Goal: Find specific page/section: Find specific page/section

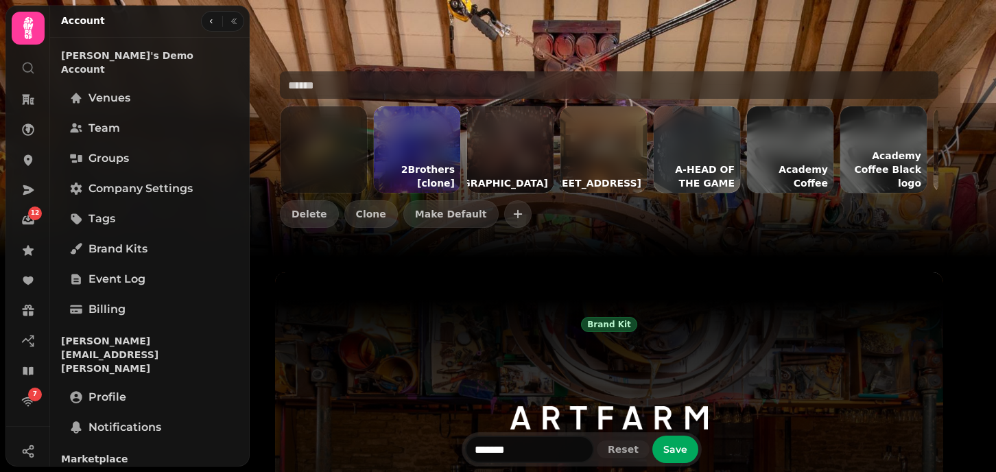
scroll to position [1138, 0]
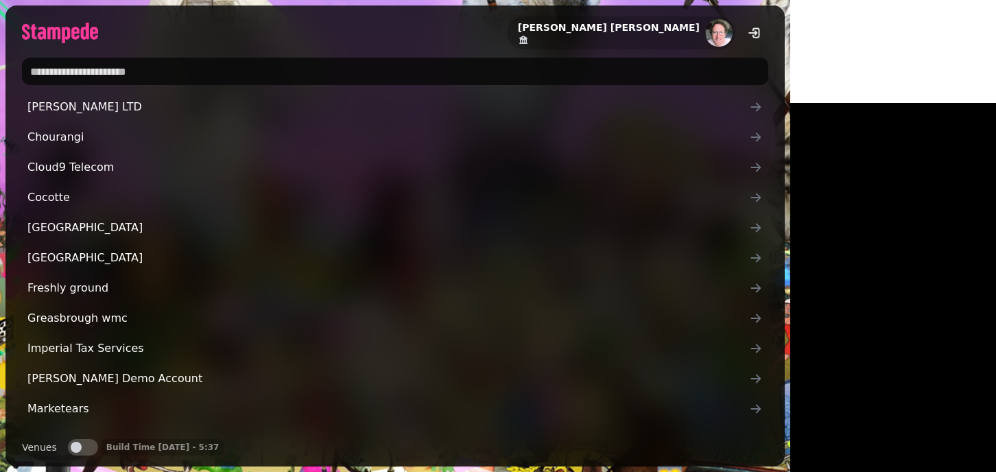
click at [294, 74] on input "text" at bounding box center [395, 71] width 747 height 27
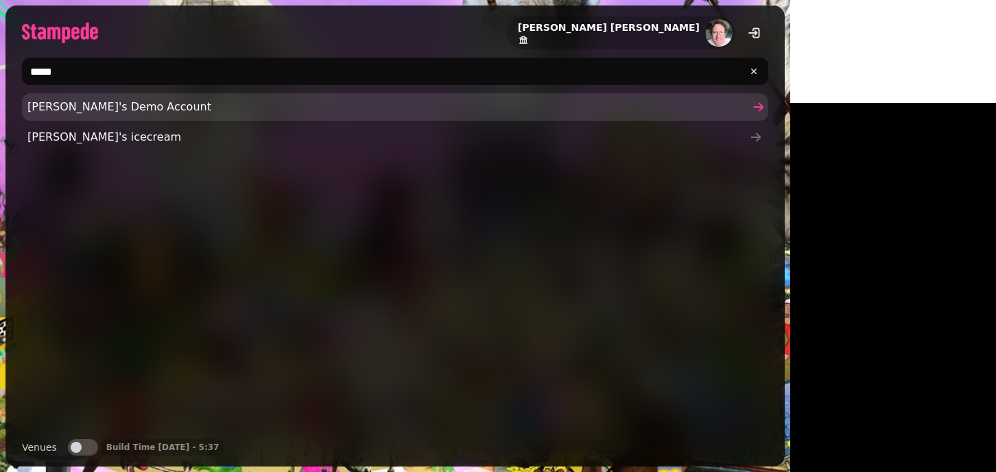
type input "*****"
click at [69, 106] on span "[PERSON_NAME]'s Demo Account" at bounding box center [388, 107] width 722 height 16
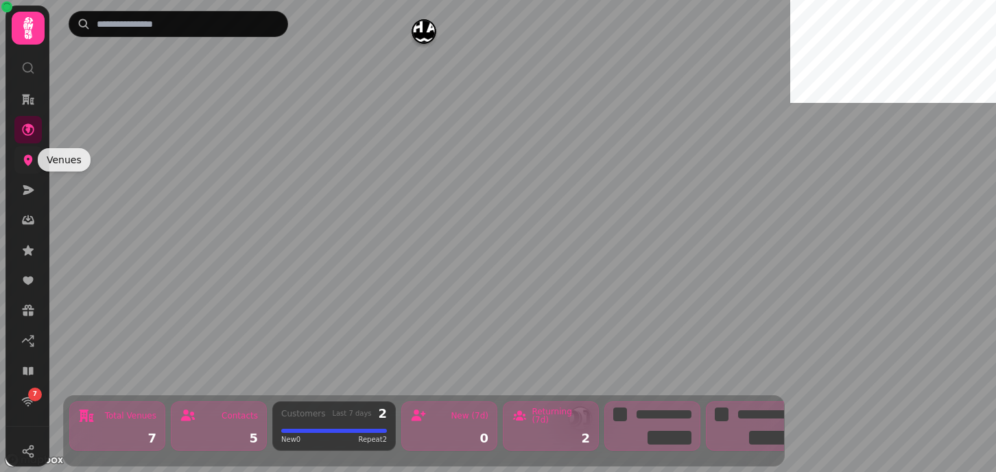
click at [29, 157] on icon at bounding box center [28, 160] width 9 height 11
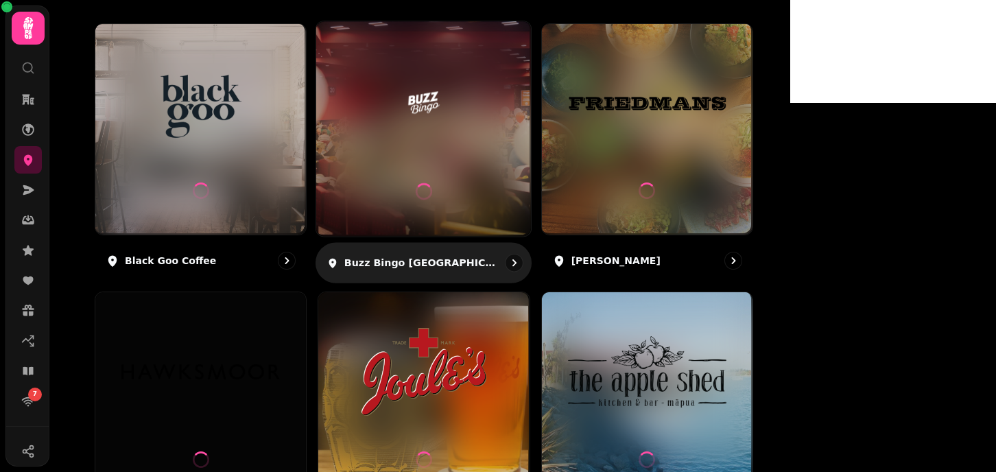
scroll to position [183, 0]
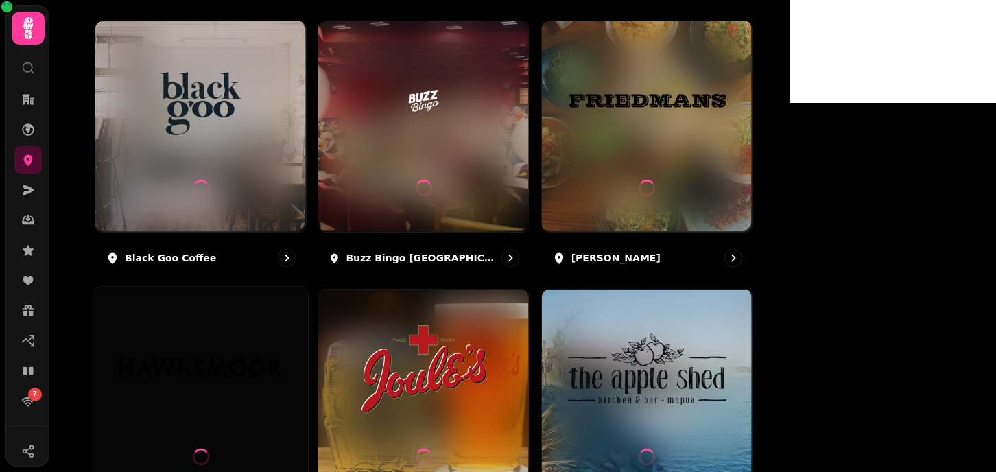
click at [281, 366] on img at bounding box center [200, 368] width 161 height 90
